Goal: Download file/media

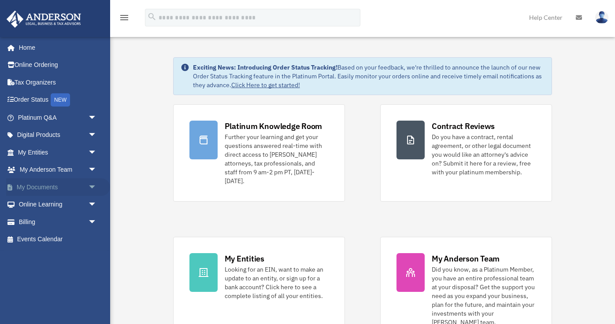
click at [59, 188] on link "My Documents arrow_drop_down" at bounding box center [58, 187] width 104 height 18
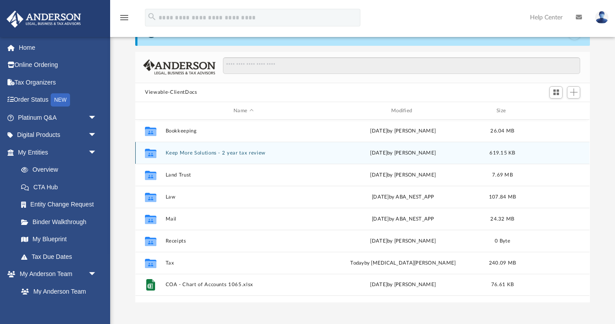
scroll to position [30, 0]
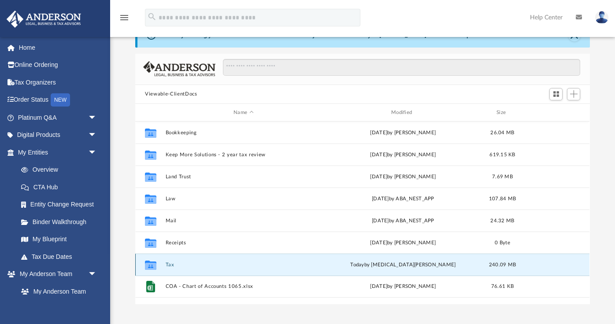
click at [190, 264] on button "Tax" at bounding box center [244, 265] width 156 height 6
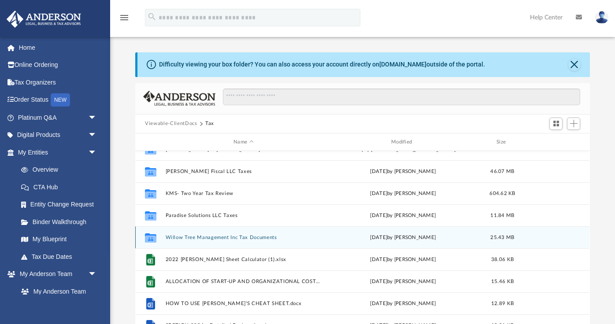
scroll to position [0, 0]
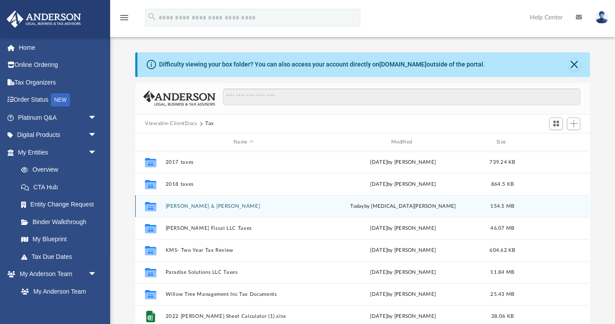
click at [188, 203] on button "Campbell, Nyoka & Reginald" at bounding box center [244, 206] width 156 height 6
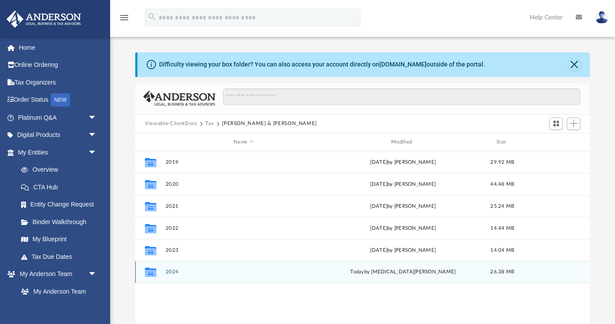
click at [181, 273] on button "2024" at bounding box center [244, 272] width 156 height 6
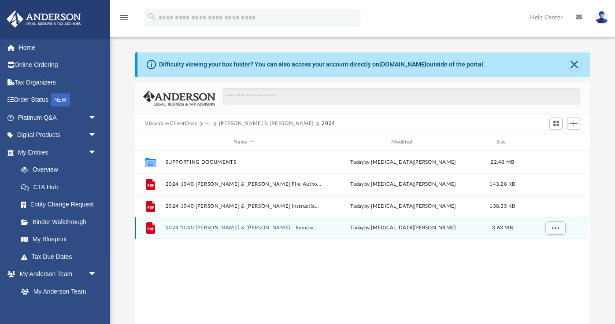
click at [258, 227] on button "2024 1040 Campbell, Nyoka & Reginald - Review Copy.pdf" at bounding box center [244, 228] width 156 height 6
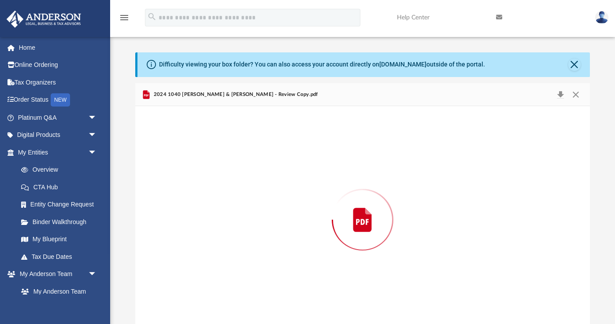
scroll to position [9, 0]
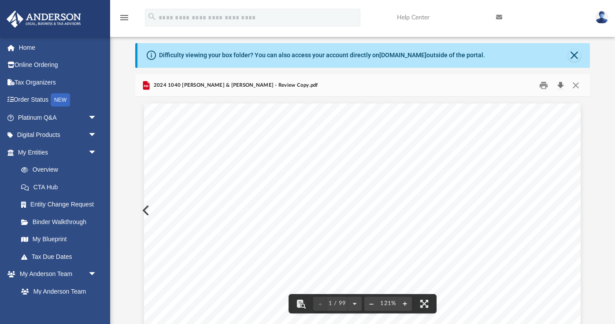
click at [560, 86] on button "Download" at bounding box center [560, 85] width 16 height 14
